Goal: Find contact information: Find contact information

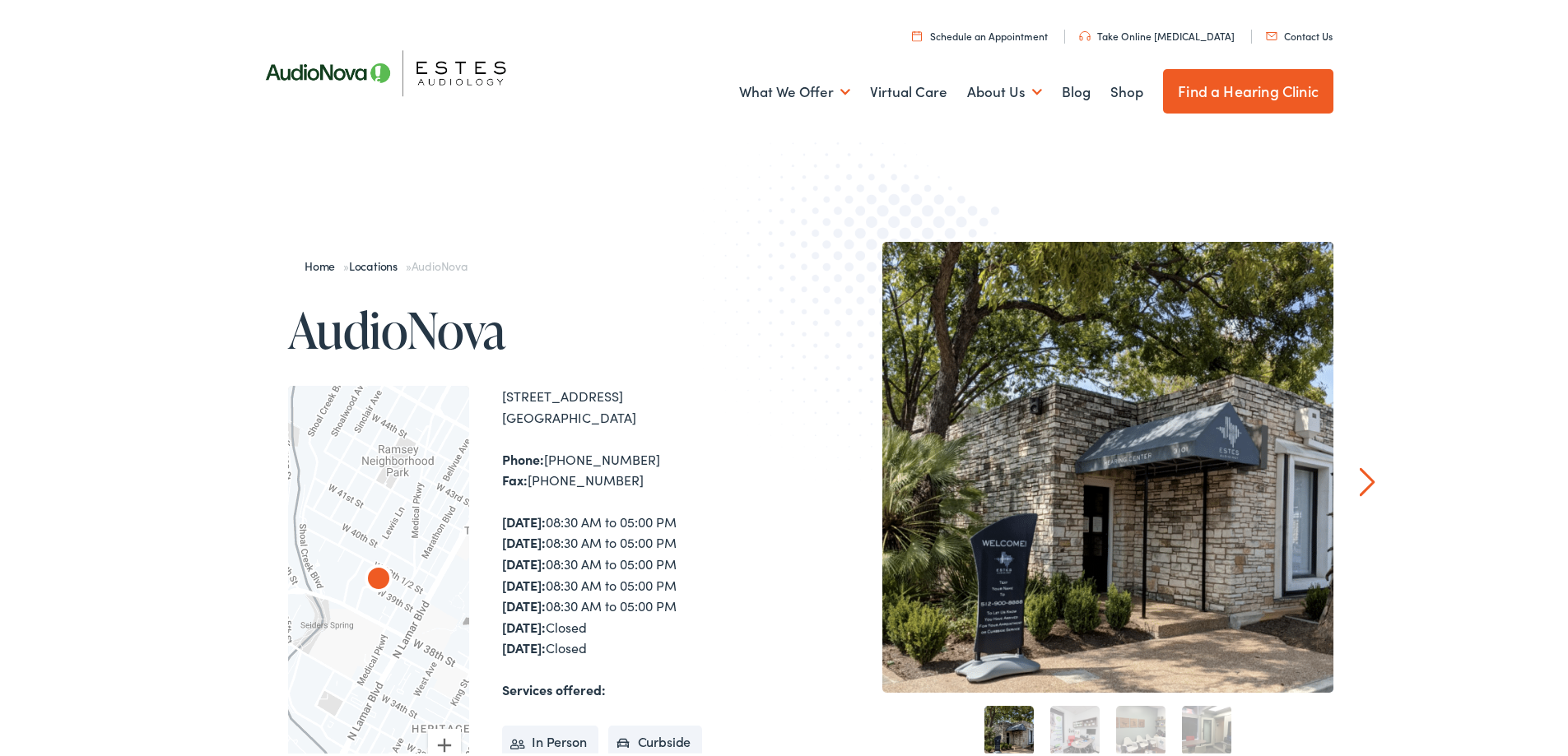
click at [1290, 34] on link "Contact Us" at bounding box center [1300, 33] width 67 height 14
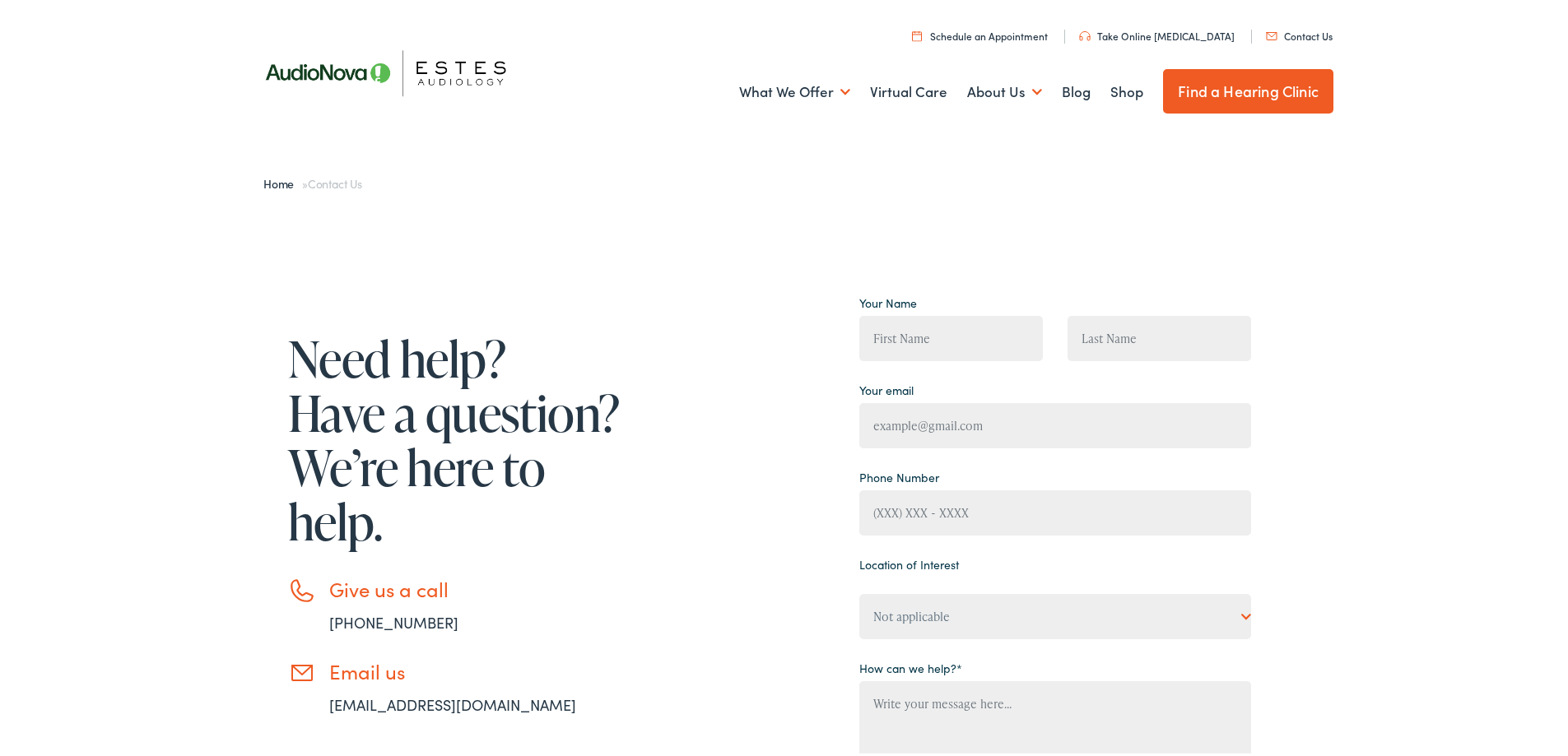
click at [1032, 31] on link "Schedule an Appointment" at bounding box center [980, 33] width 136 height 14
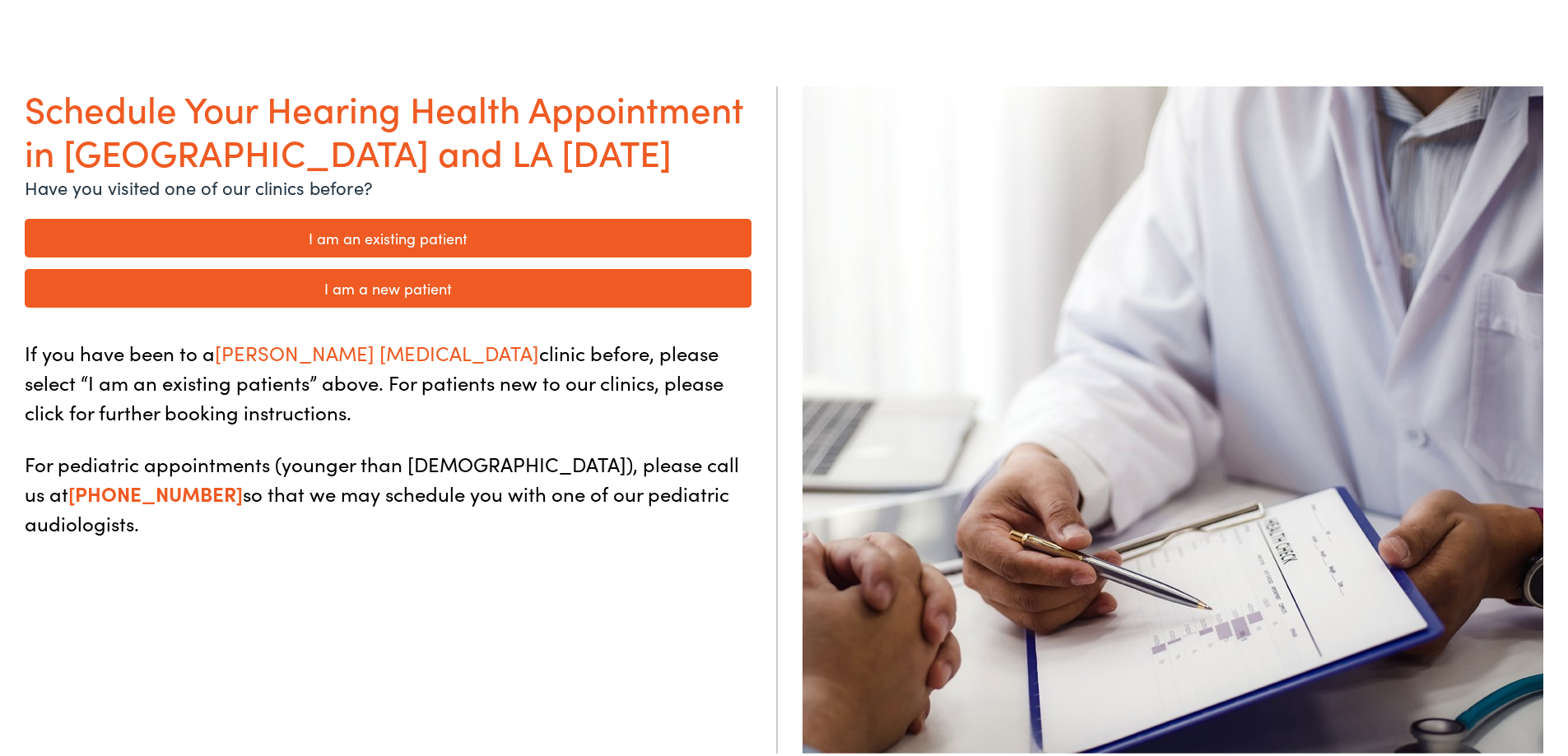
scroll to position [165, 0]
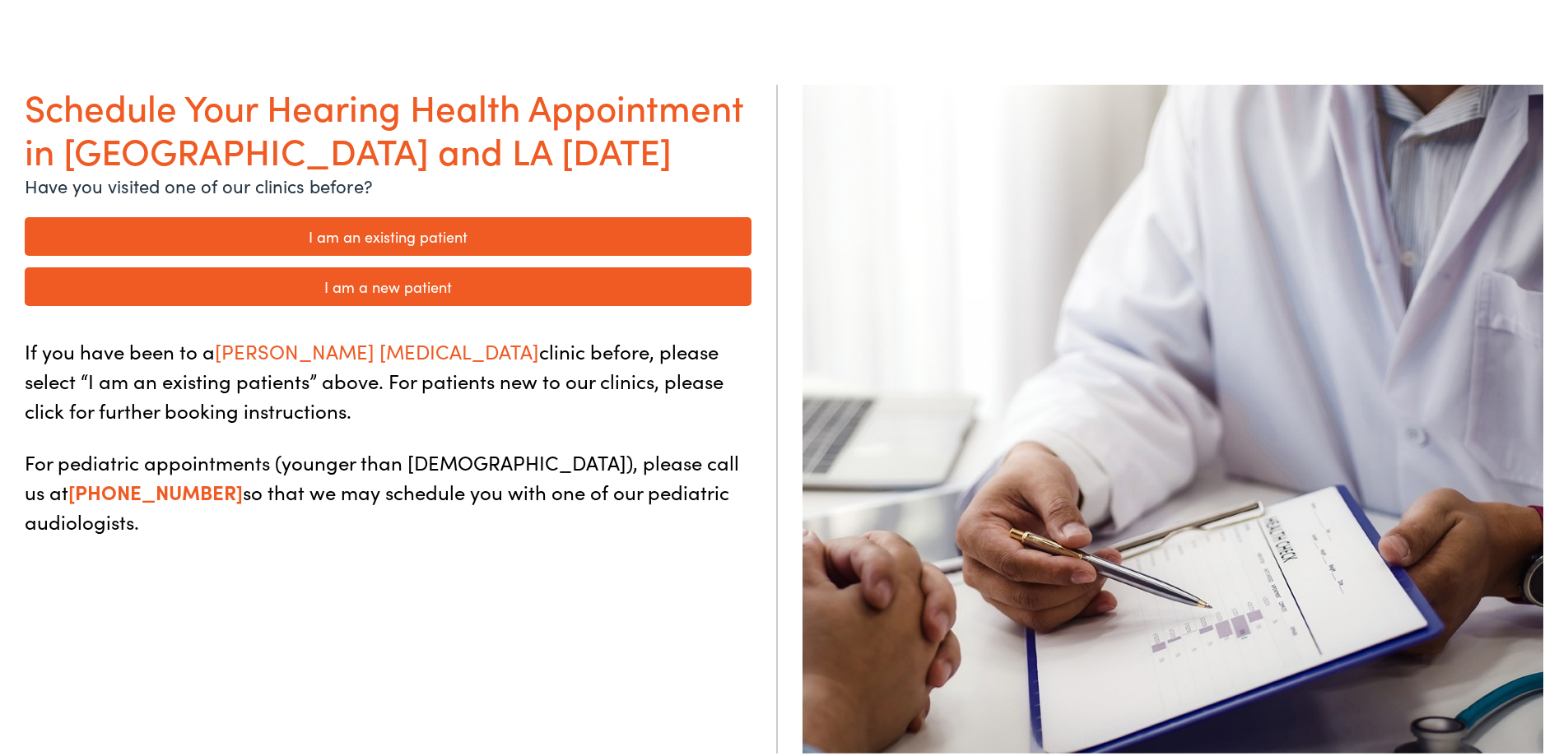
click at [418, 280] on link "I am a new patient" at bounding box center [388, 283] width 727 height 39
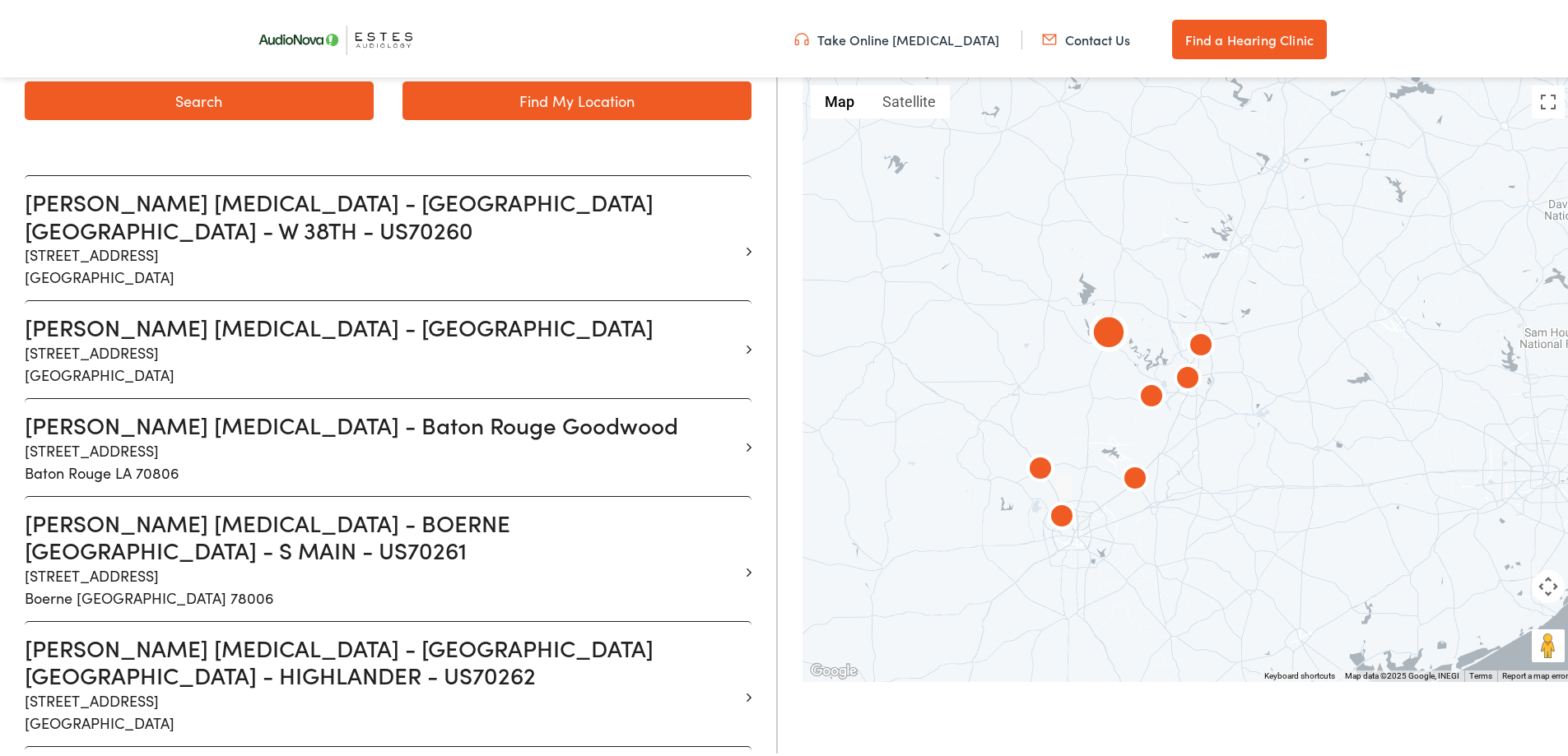
scroll to position [411, 0]
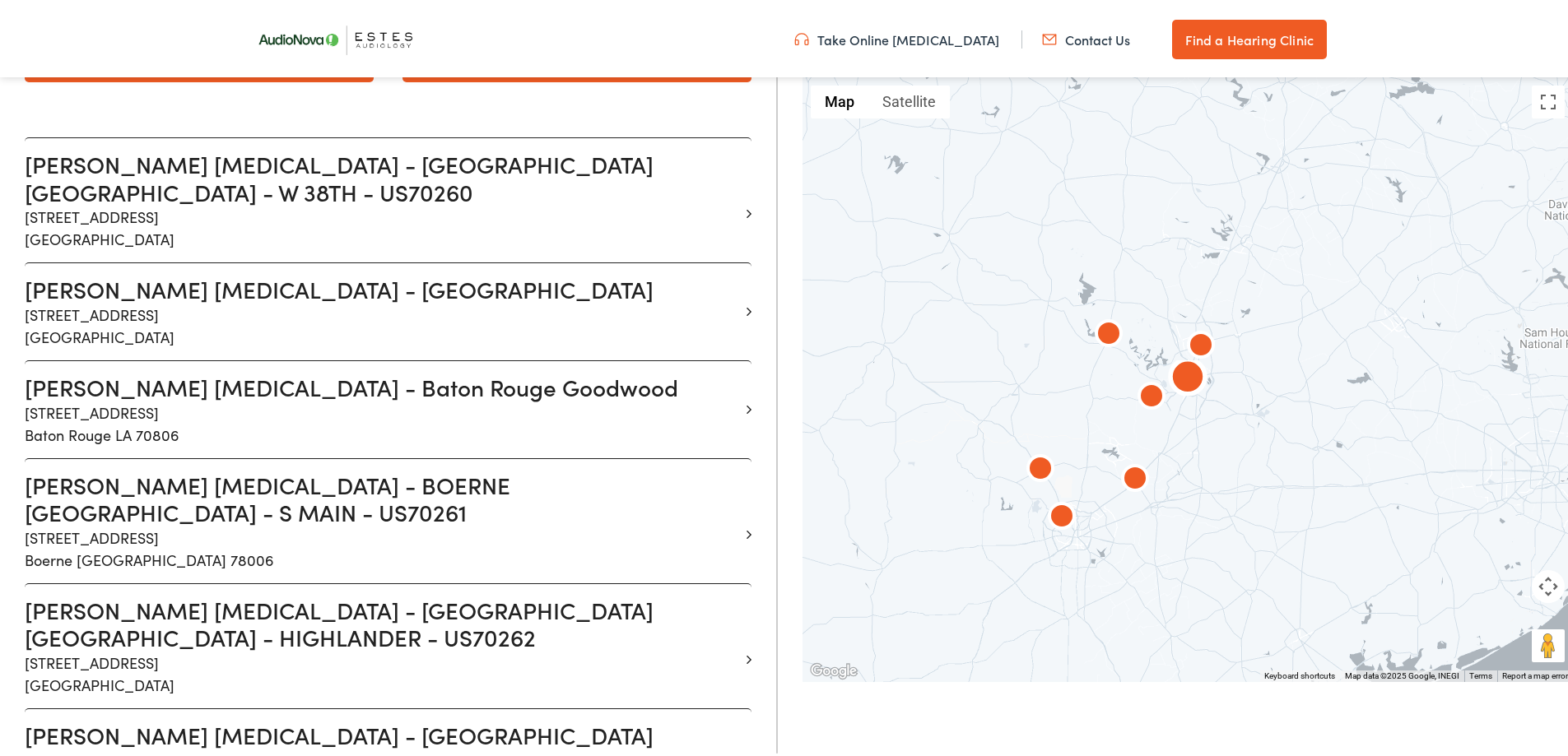
click at [188, 203] on p "1206 W. 38th Street Suite 3101 Austin TX 78705" at bounding box center [382, 225] width 715 height 44
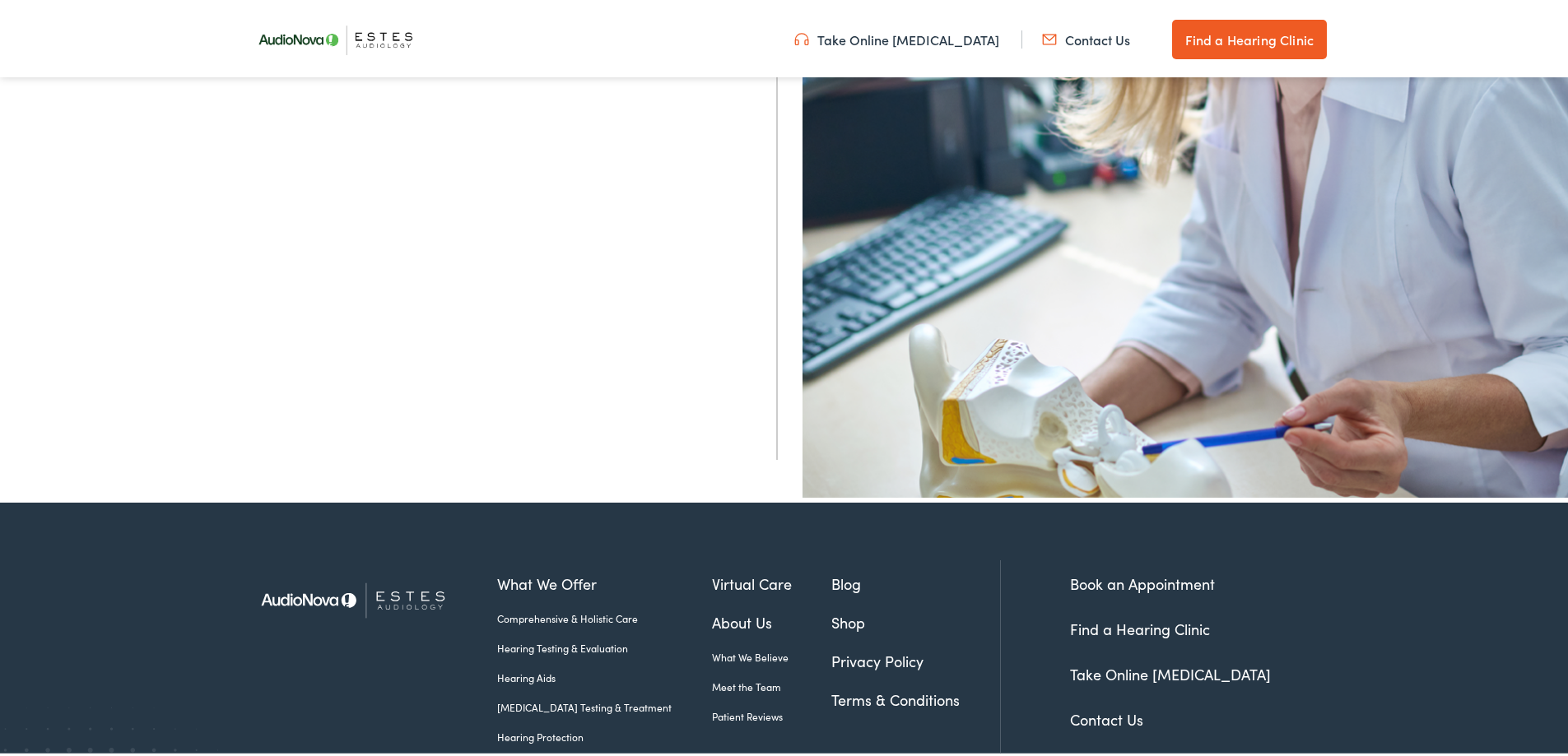
scroll to position [576, 0]
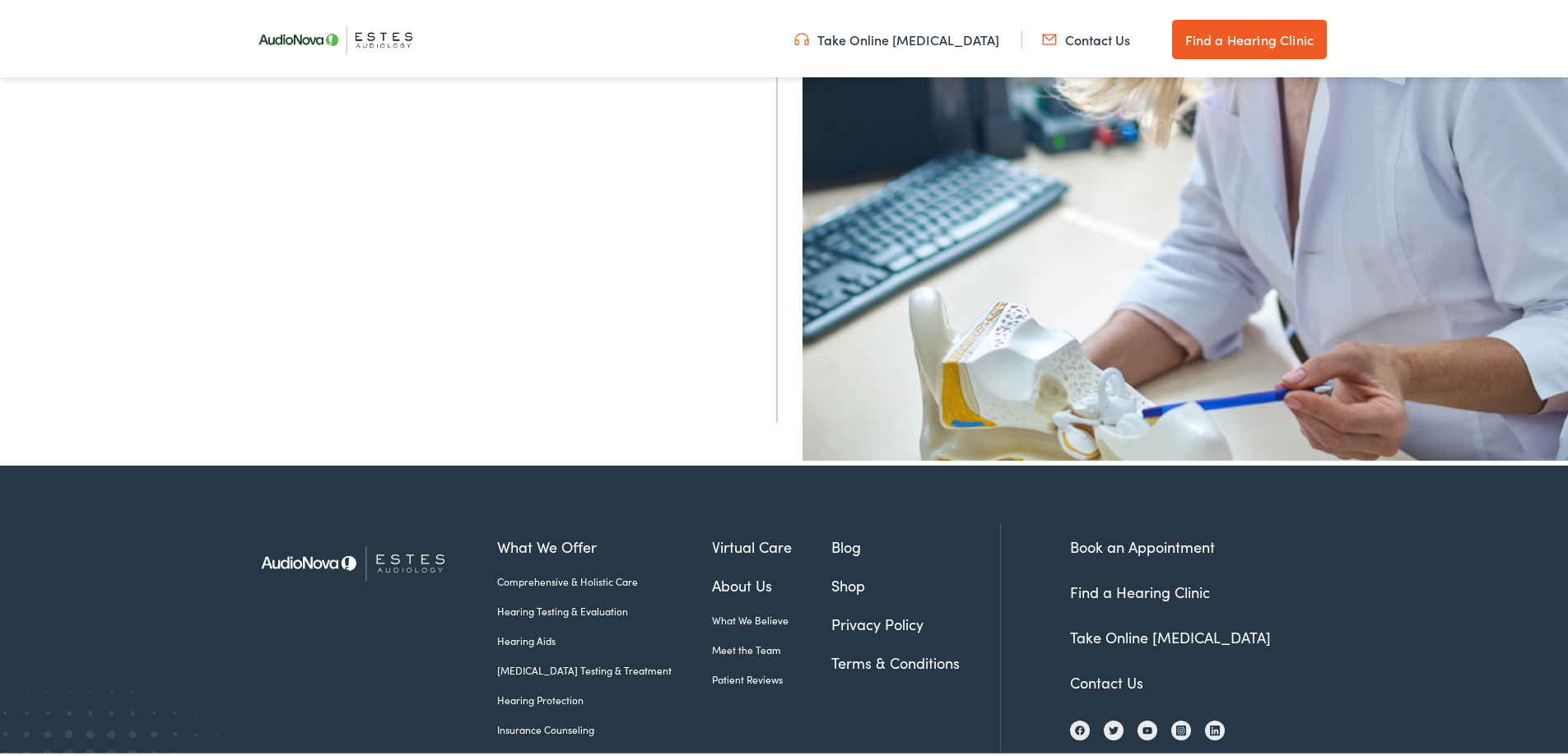
click at [1079, 43] on link "Contact Us" at bounding box center [1086, 36] width 88 height 19
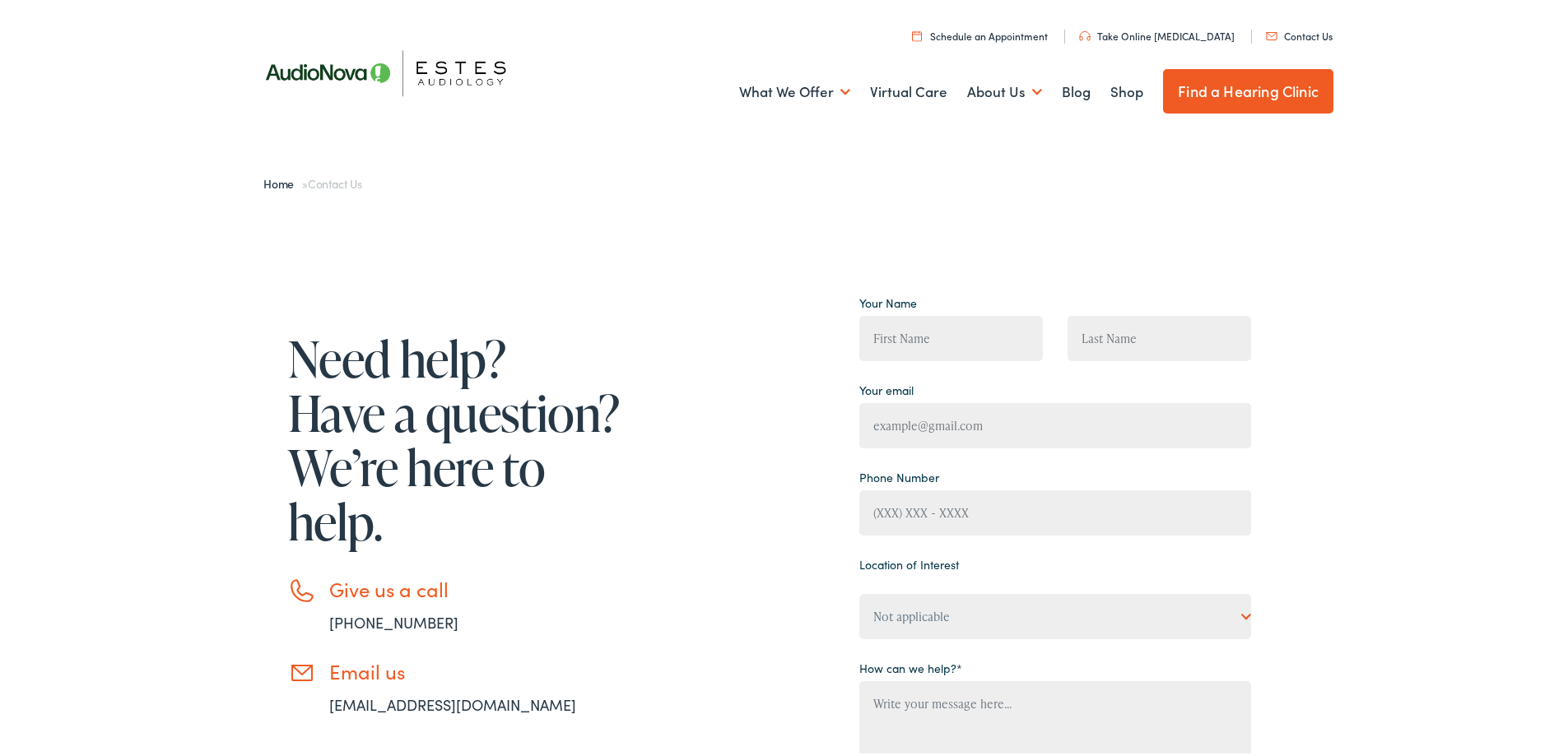
click at [327, 64] on img at bounding box center [395, 70] width 296 height 104
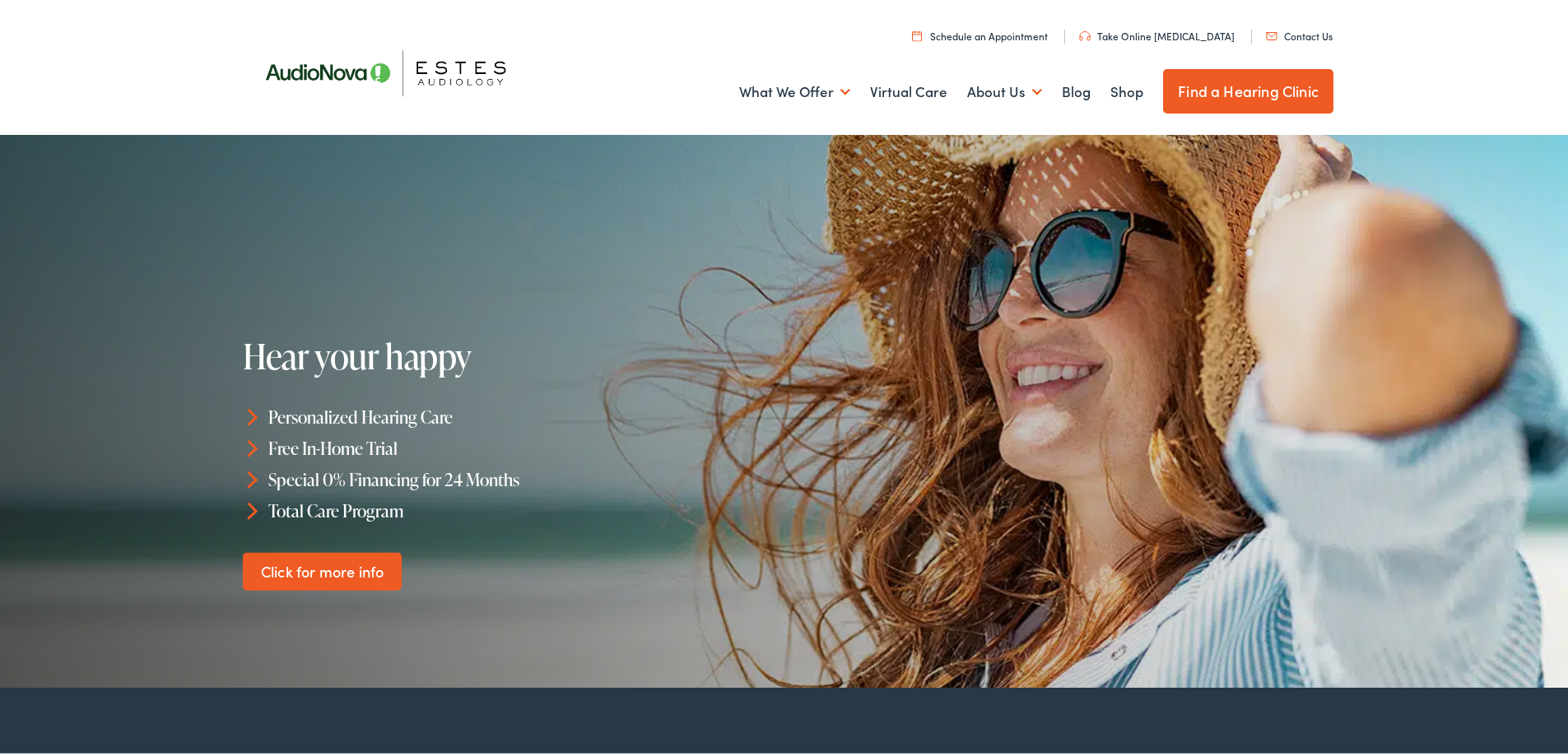
click at [1212, 85] on link "Find a Hearing Clinic" at bounding box center [1248, 88] width 170 height 44
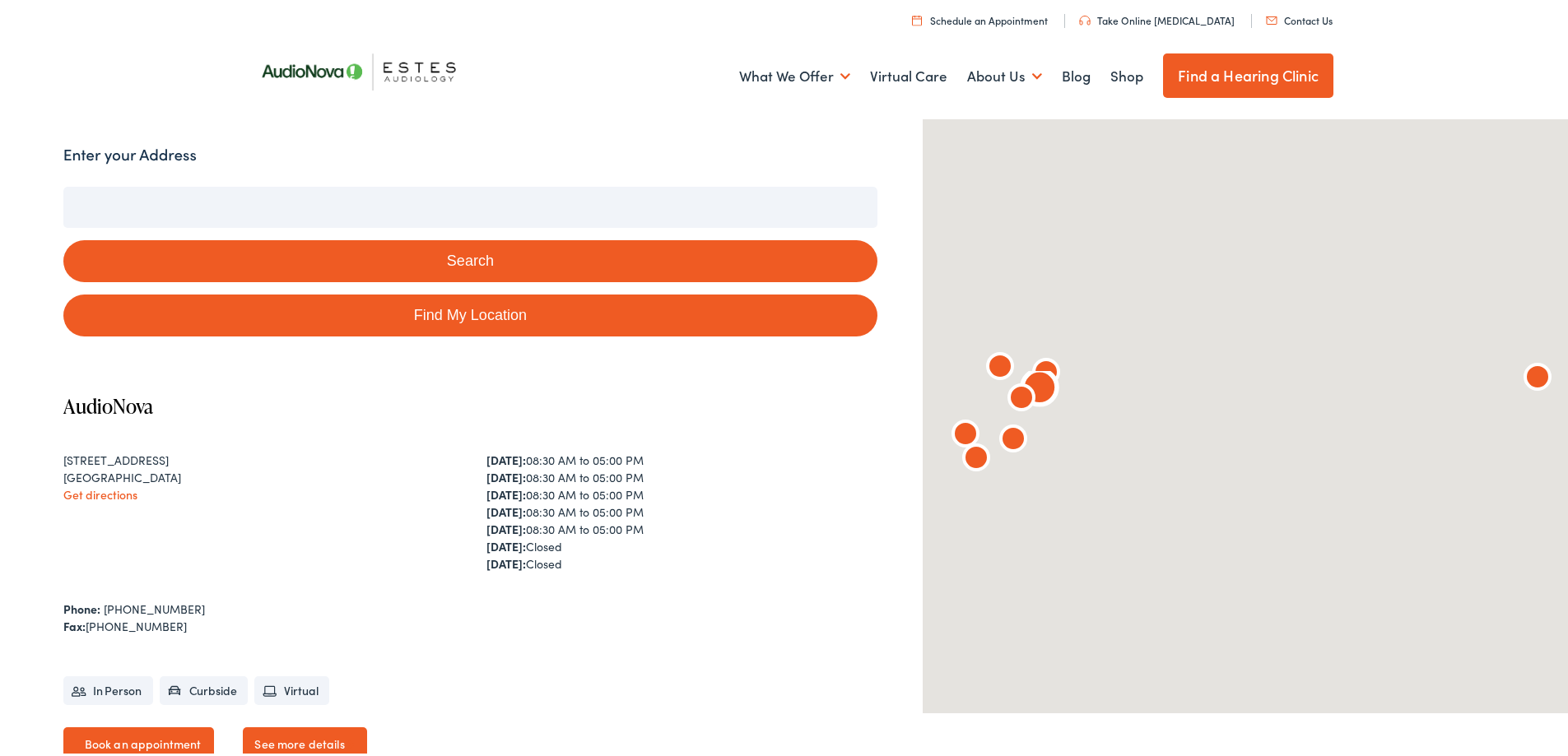
scroll to position [165, 0]
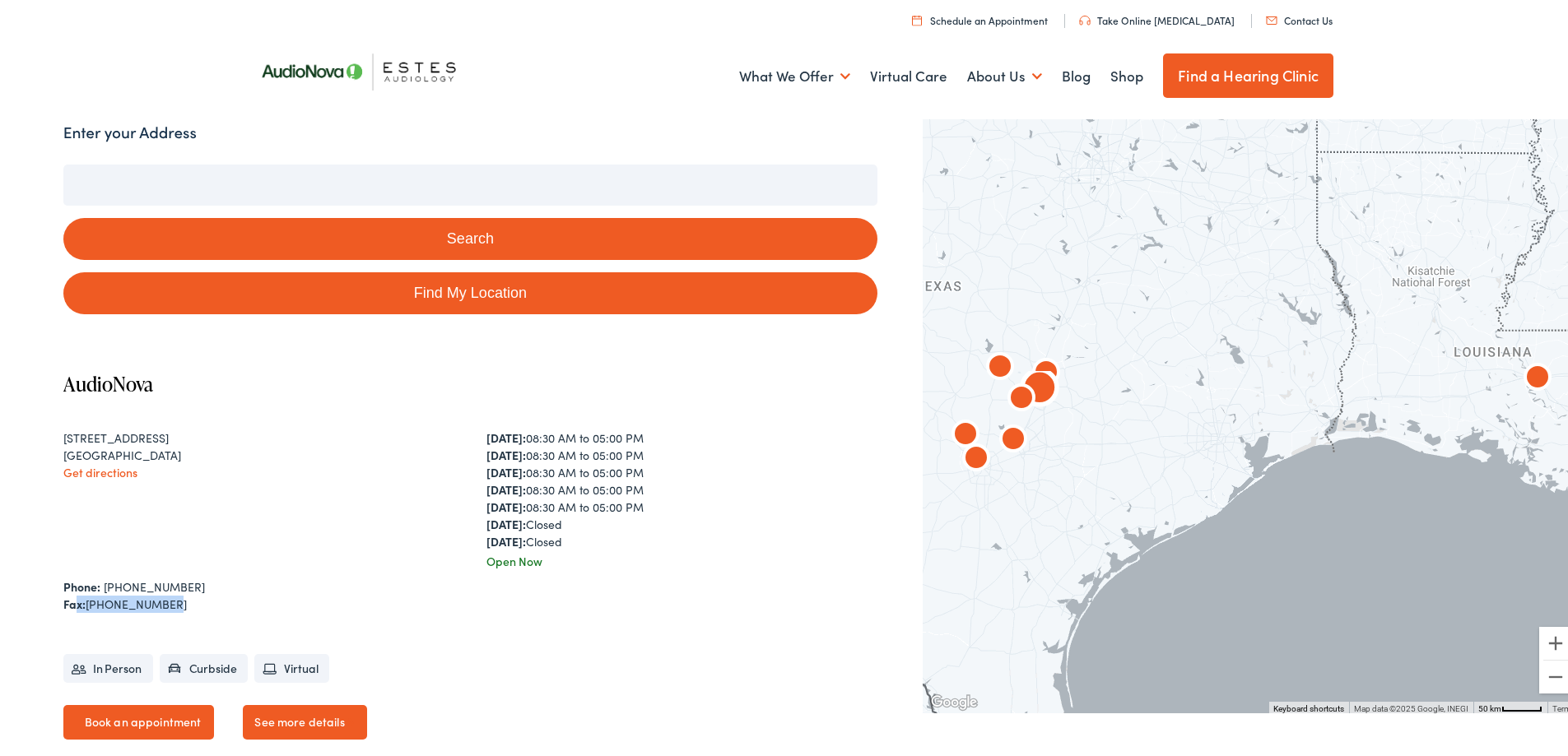
drag, startPoint x: 170, startPoint y: 598, endPoint x: 78, endPoint y: 598, distance: 92.0
click at [78, 598] on div "Fax: [PHONE_NUMBER]" at bounding box center [470, 602] width 814 height 18
click at [169, 601] on div "Fax: 512-367-5773" at bounding box center [470, 602] width 814 height 18
drag, startPoint x: 167, startPoint y: 602, endPoint x: 81, endPoint y: 600, distance: 86.0
click at [81, 600] on div "Fax: 512-367-5773" at bounding box center [470, 602] width 814 height 18
